Goal: Task Accomplishment & Management: Use online tool/utility

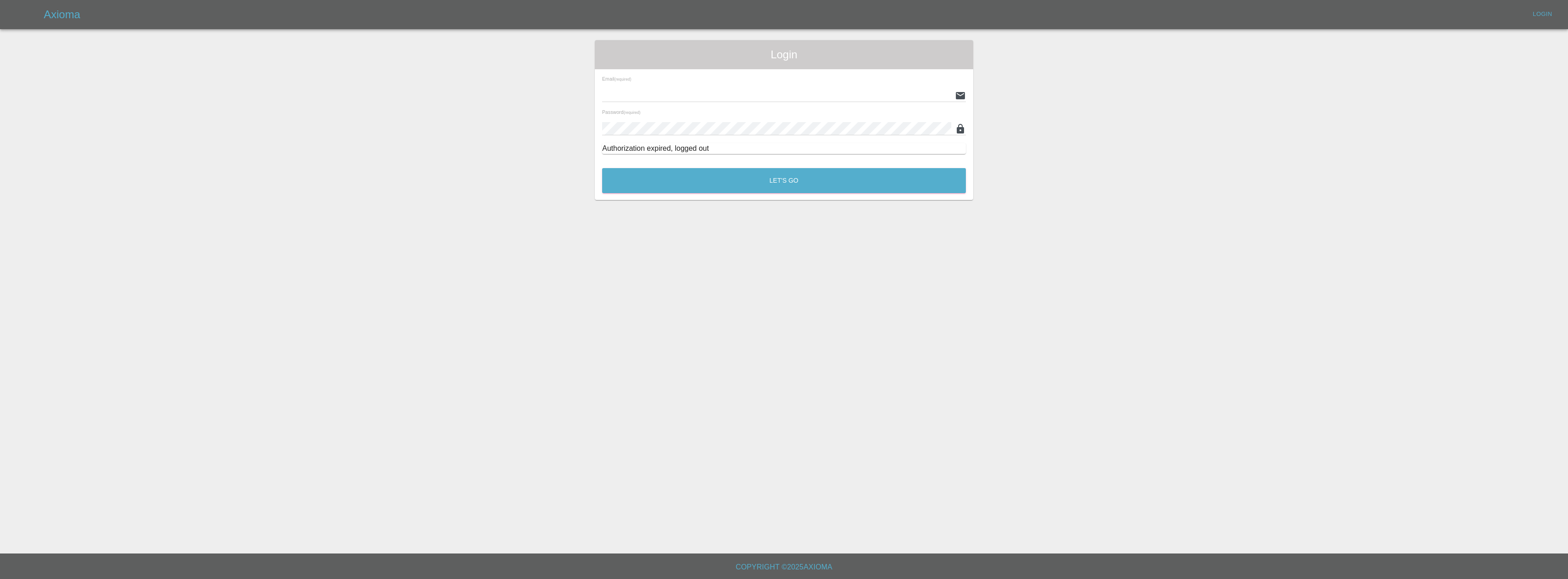
type input "[EMAIL_ADDRESS][DOMAIN_NAME]"
click at [714, 196] on div "Login Email (required) [EMAIL_ADDRESS][DOMAIN_NAME] Password (required) Authori…" at bounding box center [784, 119] width 378 height 160
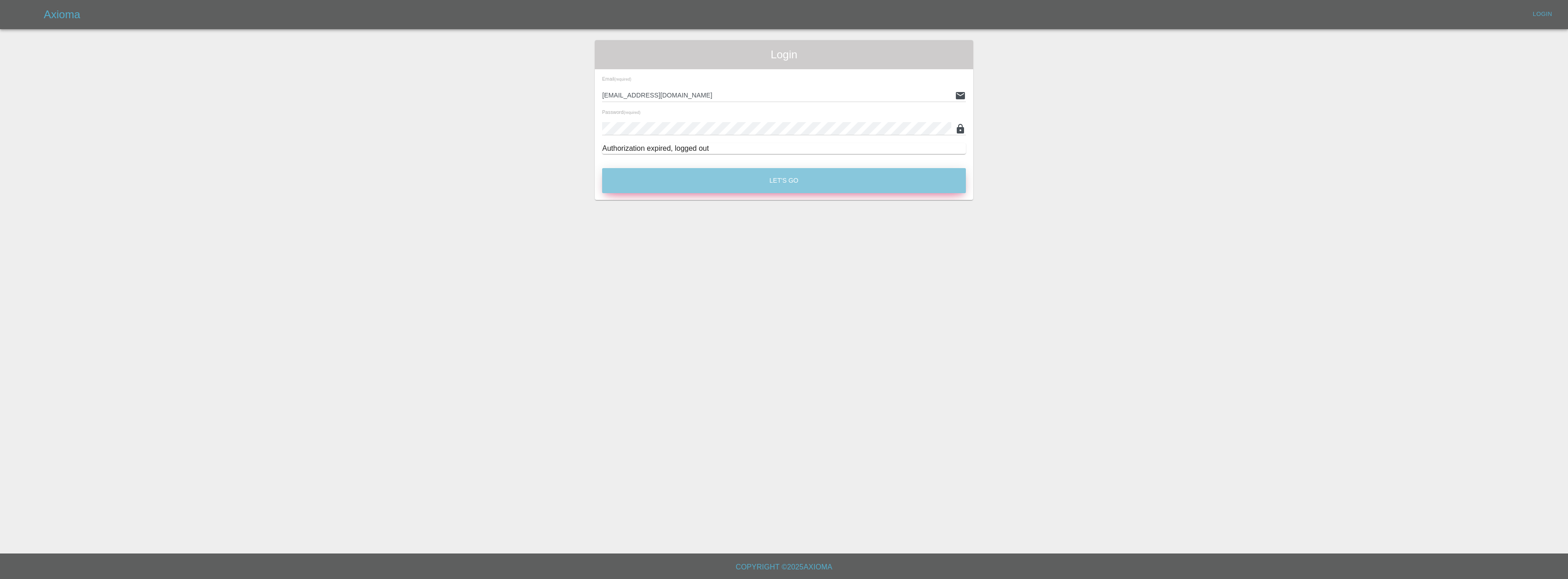
click at [714, 188] on button "Let's Go" at bounding box center [783, 180] width 364 height 25
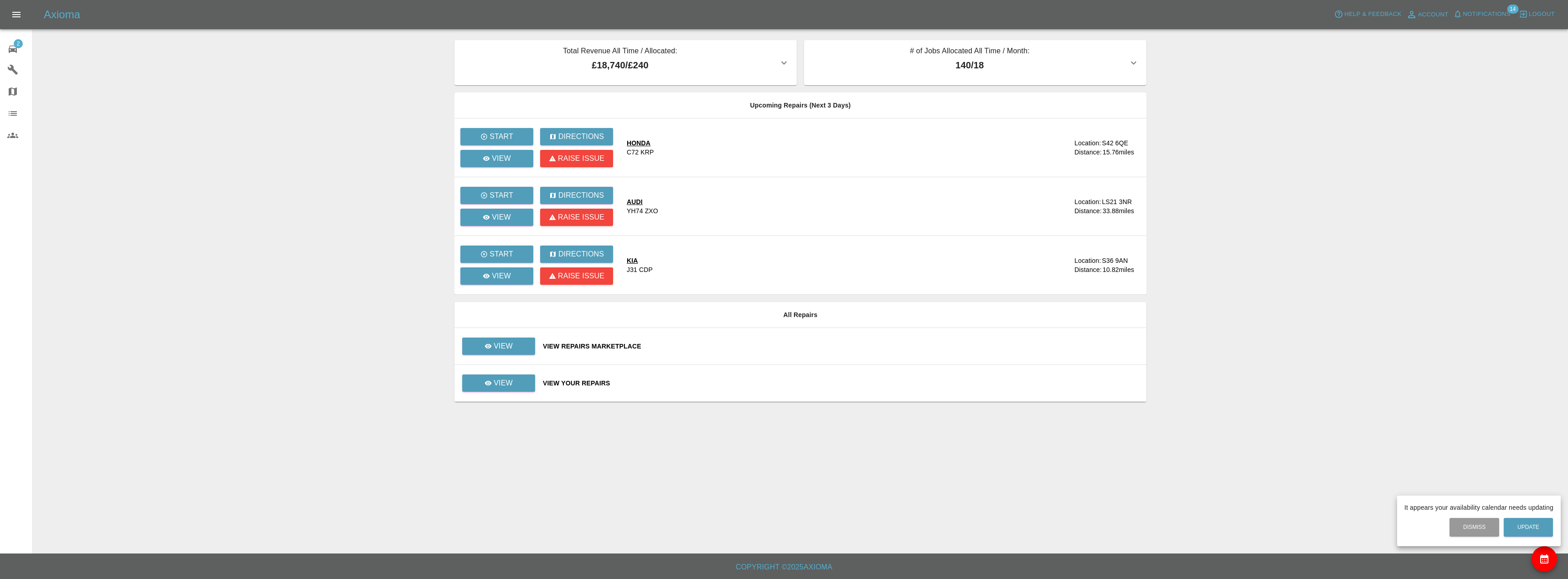
click at [507, 350] on div at bounding box center [784, 290] width 1568 height 579
click at [508, 346] on p "View" at bounding box center [503, 346] width 19 height 11
drag, startPoint x: 498, startPoint y: 329, endPoint x: 508, endPoint y: 324, distance: 11.2
click at [505, 384] on div at bounding box center [784, 290] width 1568 height 579
click at [505, 378] on p "View" at bounding box center [503, 383] width 19 height 11
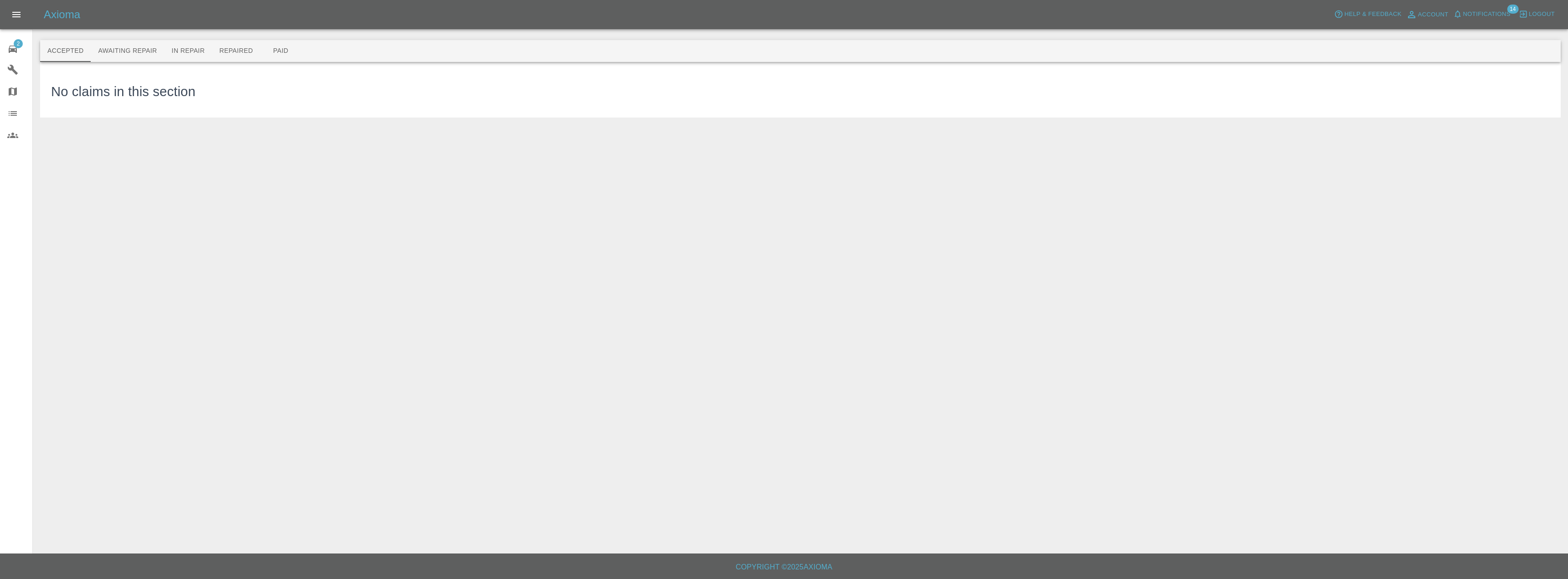
drag, startPoint x: 102, startPoint y: 34, endPoint x: 106, endPoint y: 46, distance: 12.6
click at [102, 35] on div at bounding box center [800, 25] width 1520 height 29
click at [106, 46] on button "Awaiting Repair" at bounding box center [127, 51] width 73 height 22
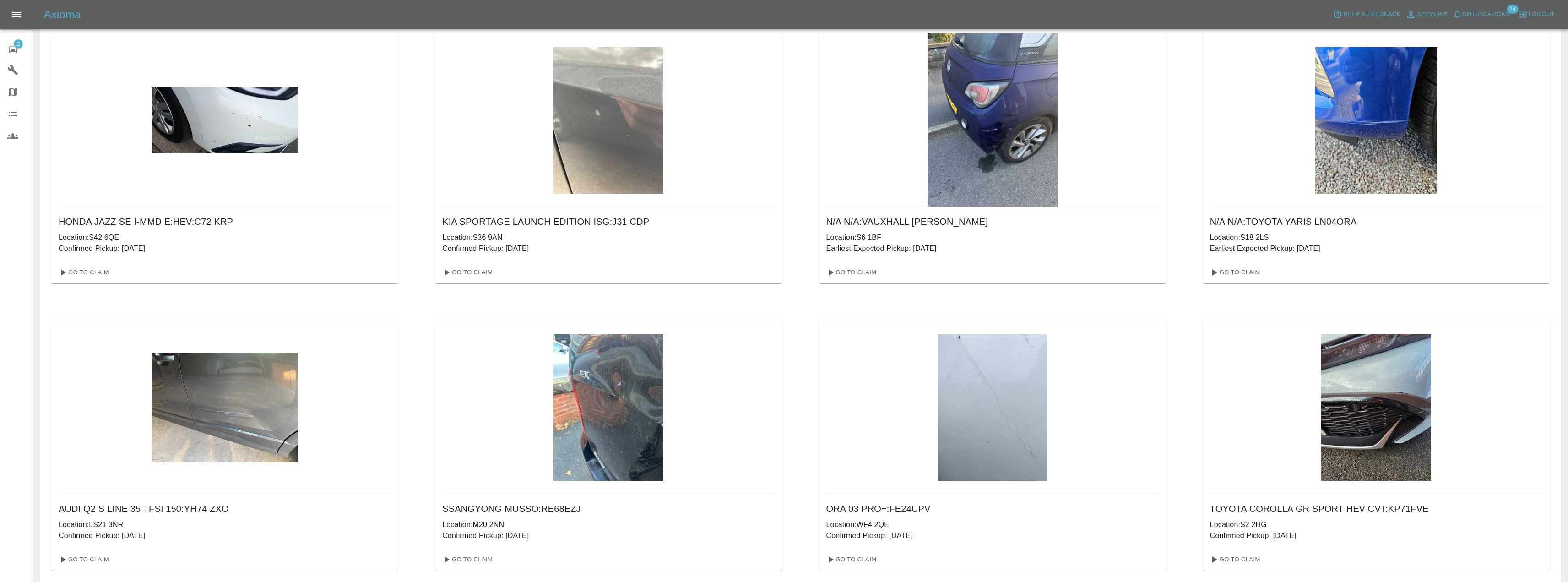
scroll to position [46, 0]
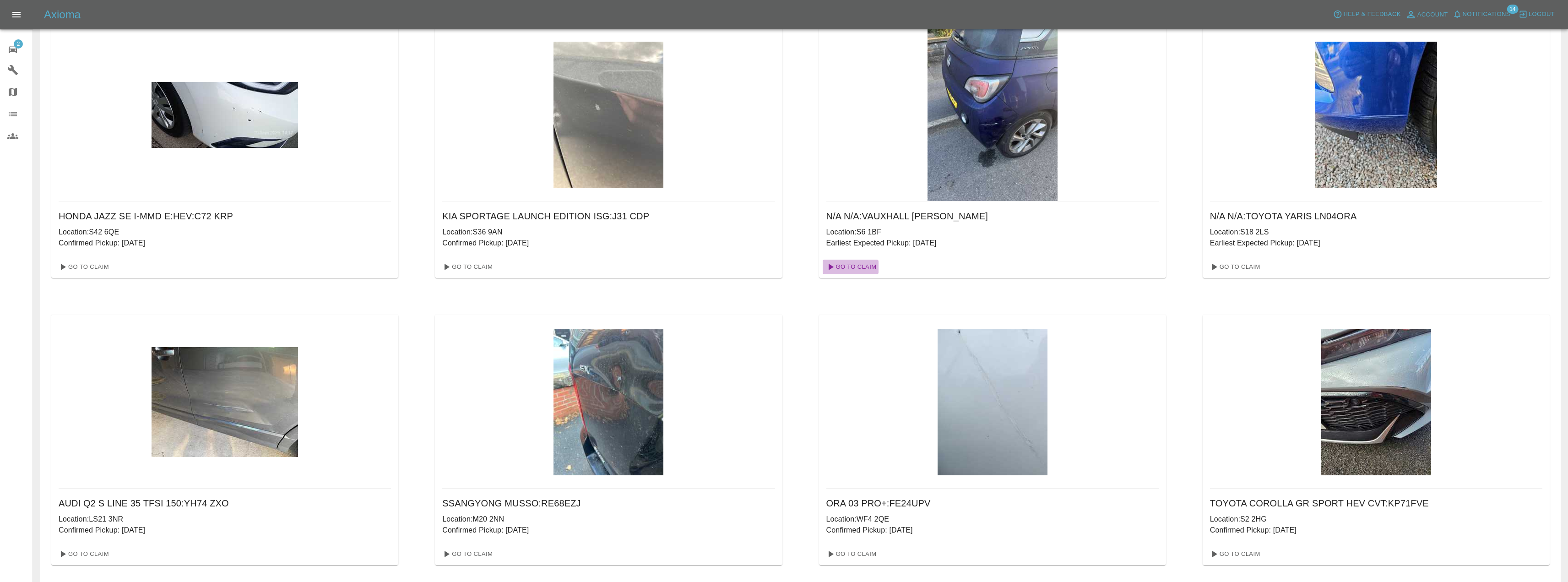
click at [861, 267] on link "Go To Claim" at bounding box center [850, 267] width 56 height 14
